Goal: Use online tool/utility: Use online tool/utility

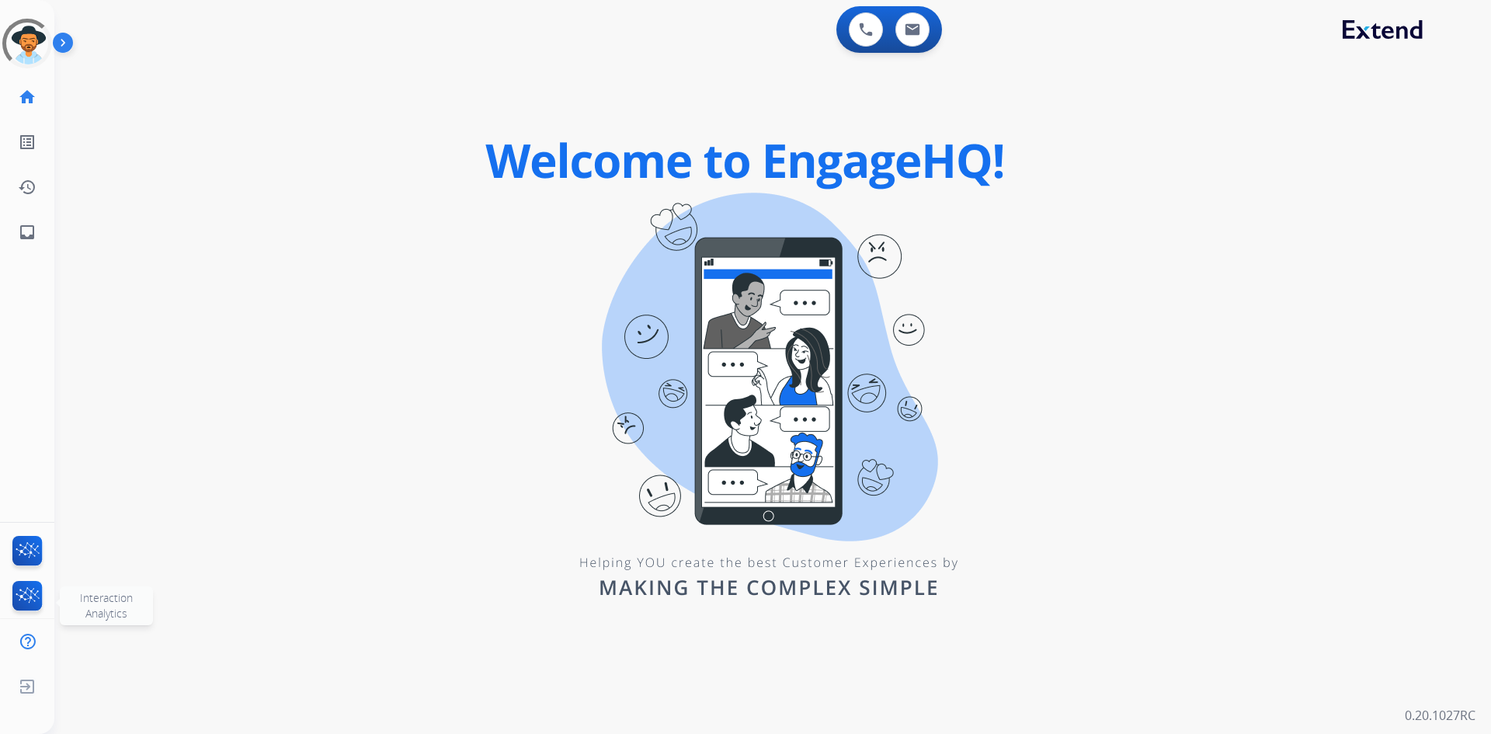
click at [36, 594] on img at bounding box center [27, 599] width 37 height 36
